Goal: Navigation & Orientation: Find specific page/section

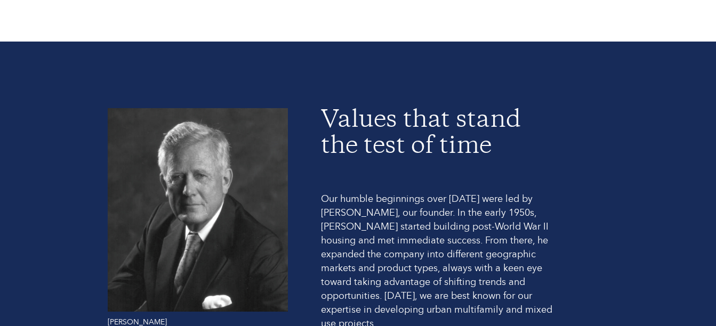
scroll to position [586, 0]
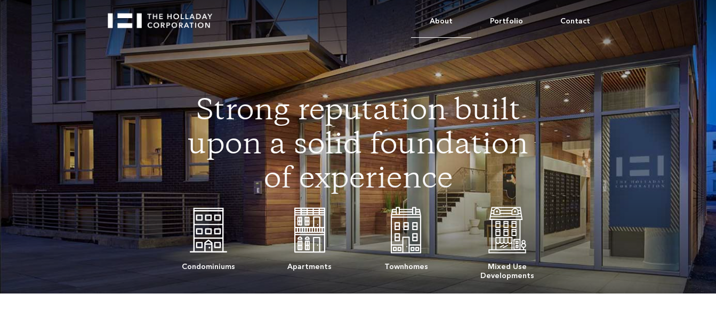
click at [450, 20] on link "About" at bounding box center [441, 21] width 60 height 33
click at [456, 22] on link "About" at bounding box center [441, 21] width 60 height 33
